Goal: Task Accomplishment & Management: Complete application form

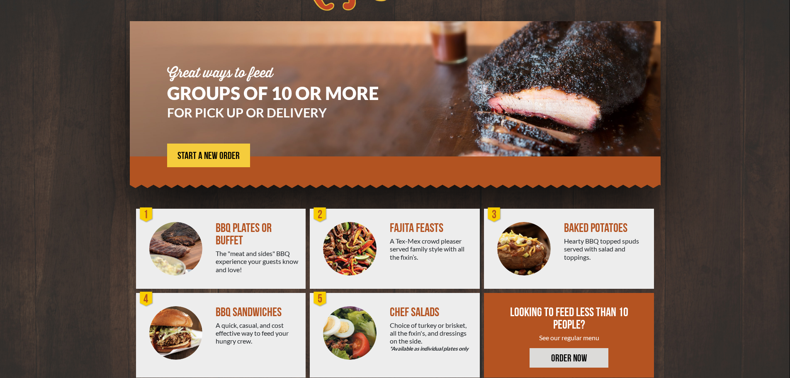
scroll to position [59, 0]
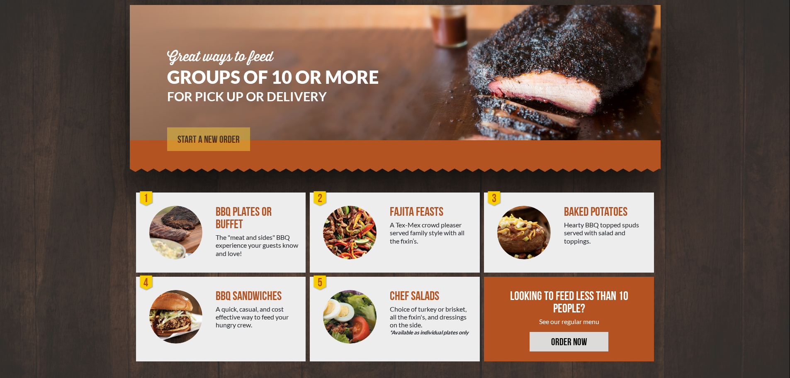
click at [217, 141] on span "START A NEW ORDER" at bounding box center [208, 140] width 62 height 10
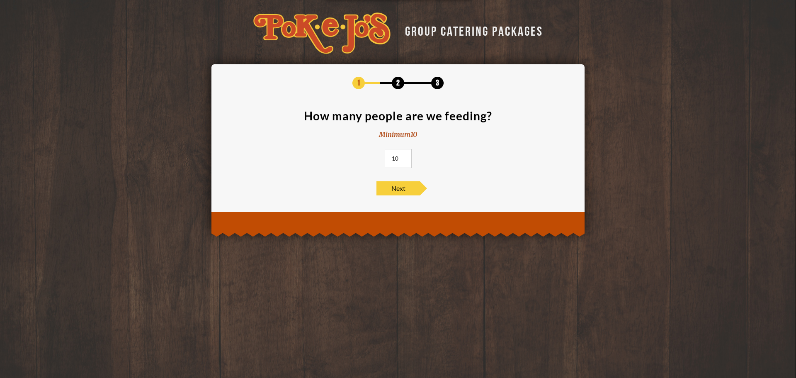
click at [398, 152] on input "10" at bounding box center [398, 158] width 27 height 19
click at [403, 156] on input "11" at bounding box center [398, 158] width 27 height 19
click at [403, 156] on input "12" at bounding box center [398, 158] width 27 height 19
click at [403, 156] on input "13" at bounding box center [398, 158] width 27 height 19
click at [403, 156] on input "14" at bounding box center [398, 158] width 27 height 19
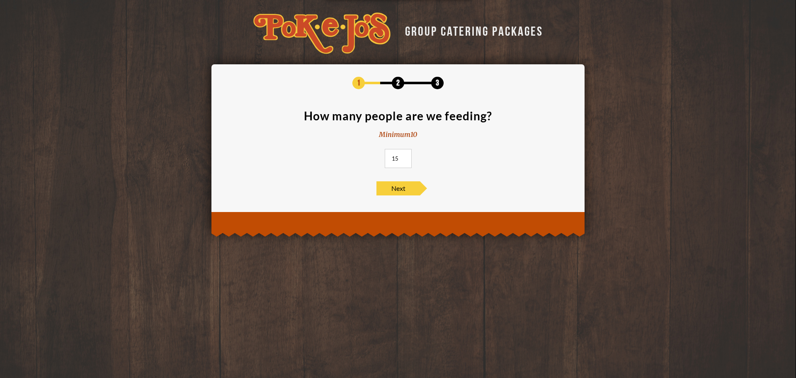
type input "15"
click at [403, 156] on input "15" at bounding box center [398, 158] width 27 height 19
click at [398, 192] on span "Next" at bounding box center [398, 188] width 44 height 14
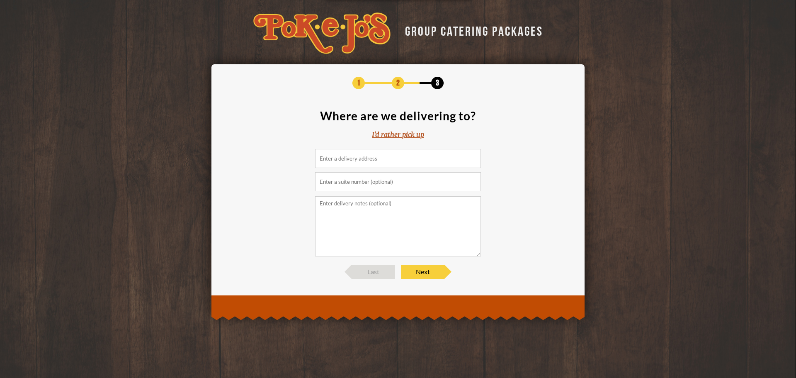
click at [392, 164] on input at bounding box center [398, 158] width 166 height 19
